Goal: Task Accomplishment & Management: Use online tool/utility

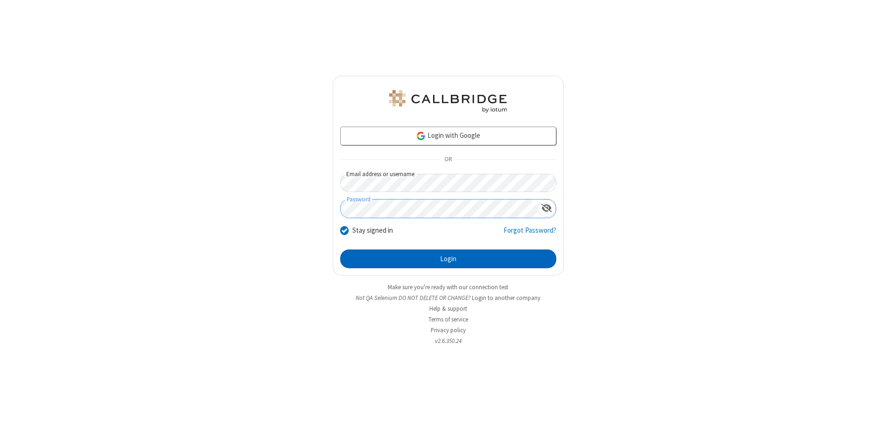
click at [448, 259] on button "Login" at bounding box center [448, 258] width 216 height 19
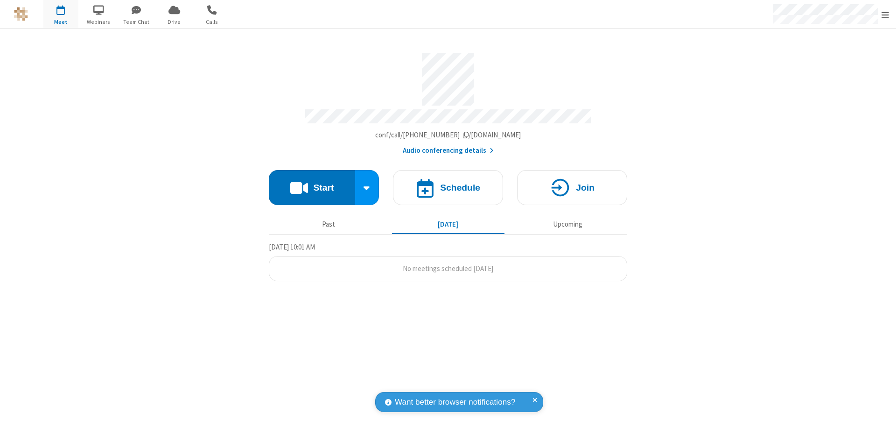
click at [312, 183] on button "Start" at bounding box center [312, 187] width 86 height 35
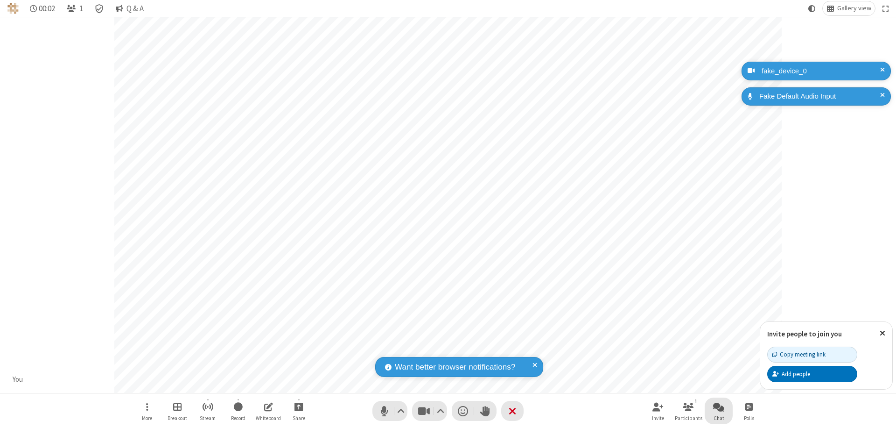
click at [719, 406] on span "Open chat" at bounding box center [718, 406] width 11 height 12
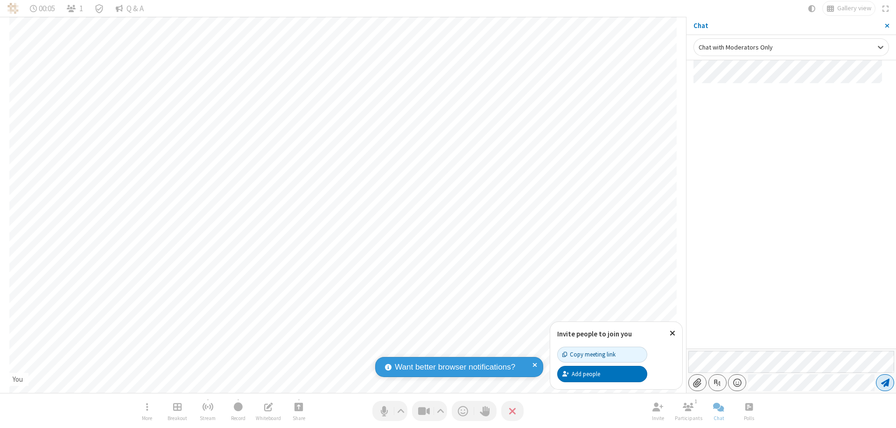
click at [885, 382] on span "Send message" at bounding box center [885, 382] width 8 height 9
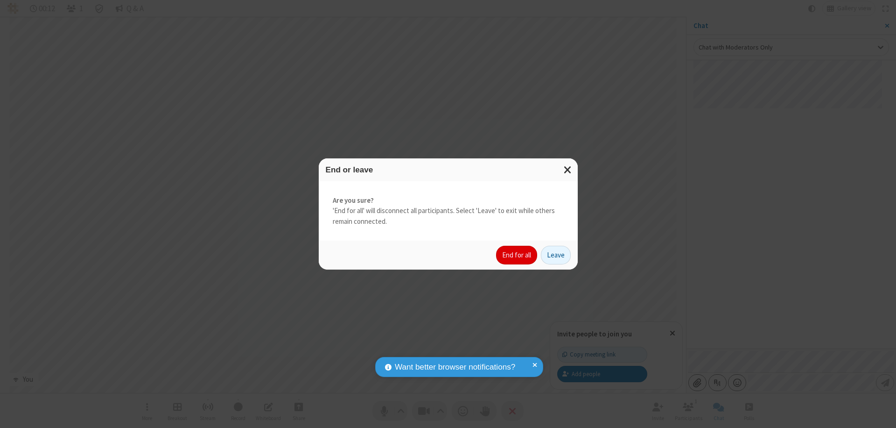
click at [517, 255] on button "End for all" at bounding box center [516, 255] width 41 height 19
